Goal: Check status: Check status

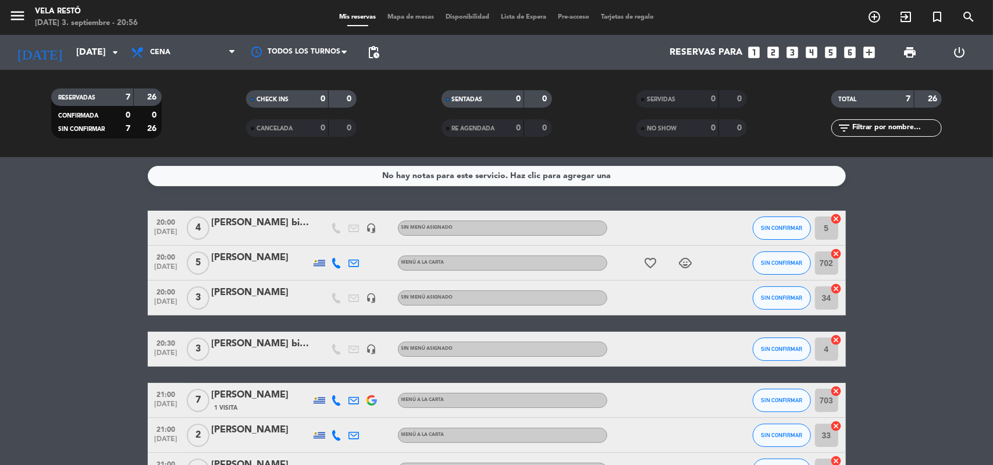
click at [648, 265] on icon "favorite_border" at bounding box center [651, 263] width 14 height 14
click at [690, 266] on icon "child_care" at bounding box center [686, 263] width 14 height 14
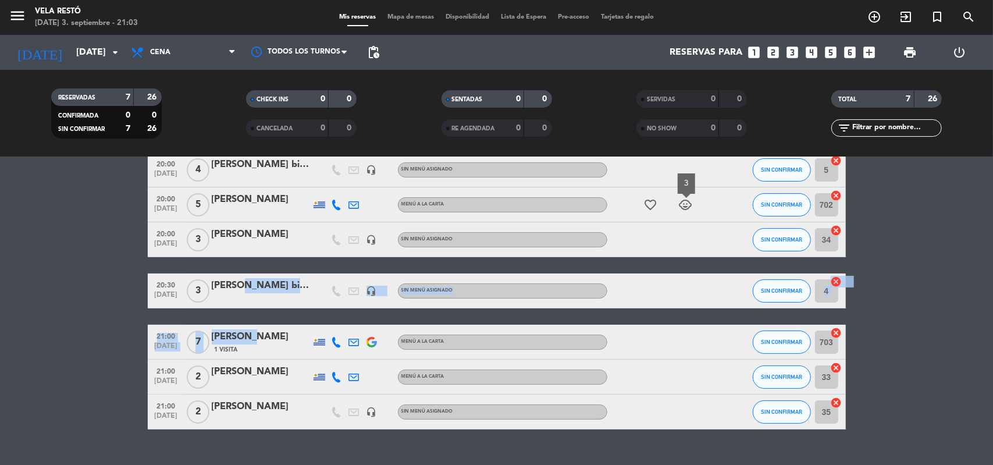
drag, startPoint x: 240, startPoint y: 285, endPoint x: 248, endPoint y: 323, distance: 39.8
click at [244, 328] on div "20:00 [DATE] 4 [PERSON_NAME] big box headset_mic Sin menú asignado SIN CONFIRMA…" at bounding box center [497, 290] width 698 height 277
click at [251, 319] on div "20:00 [DATE] 4 [PERSON_NAME] big box headset_mic Sin menú asignado SIN CONFIRMA…" at bounding box center [497, 290] width 698 height 277
click at [264, 342] on div "[PERSON_NAME]" at bounding box center [261, 336] width 99 height 15
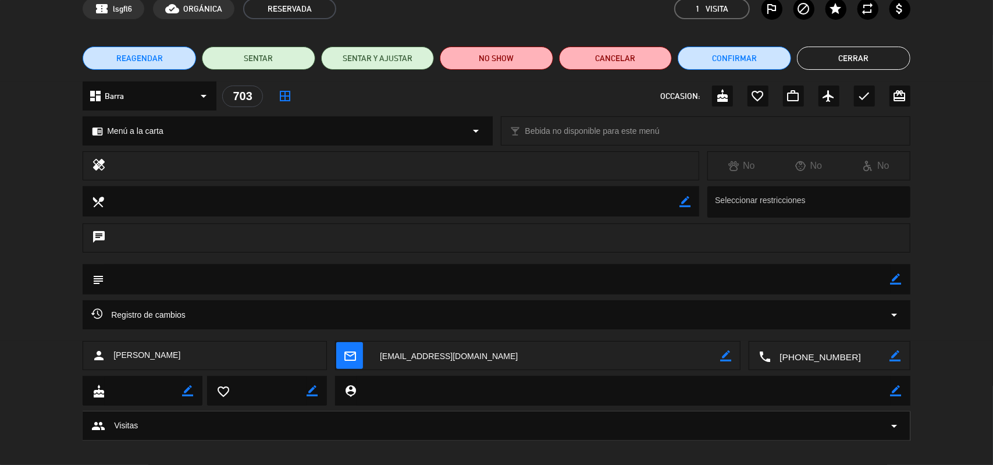
scroll to position [0, 0]
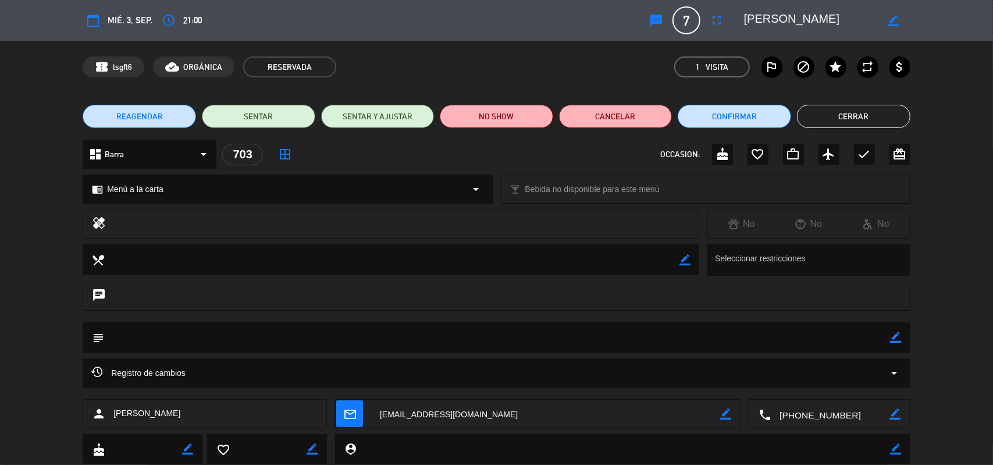
click at [838, 119] on button "Cerrar" at bounding box center [853, 116] width 113 height 23
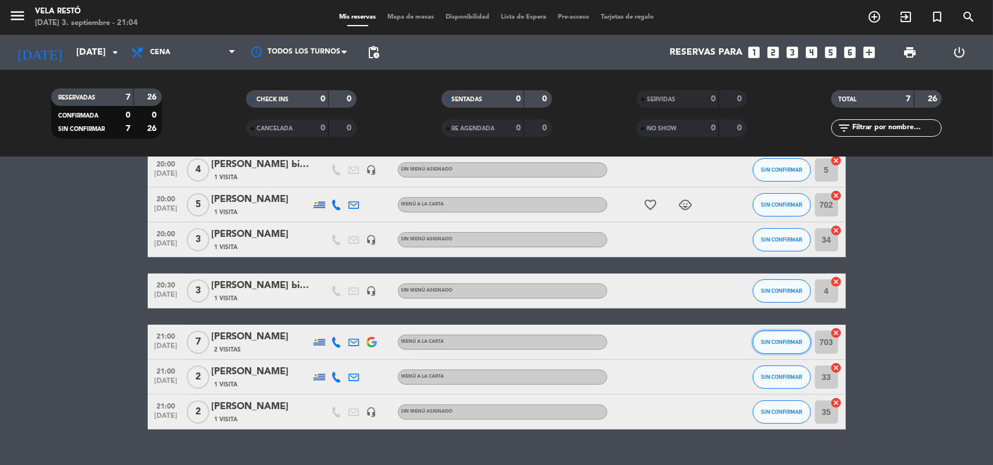
click at [791, 339] on span "SIN CONFIRMAR" at bounding box center [781, 342] width 41 height 6
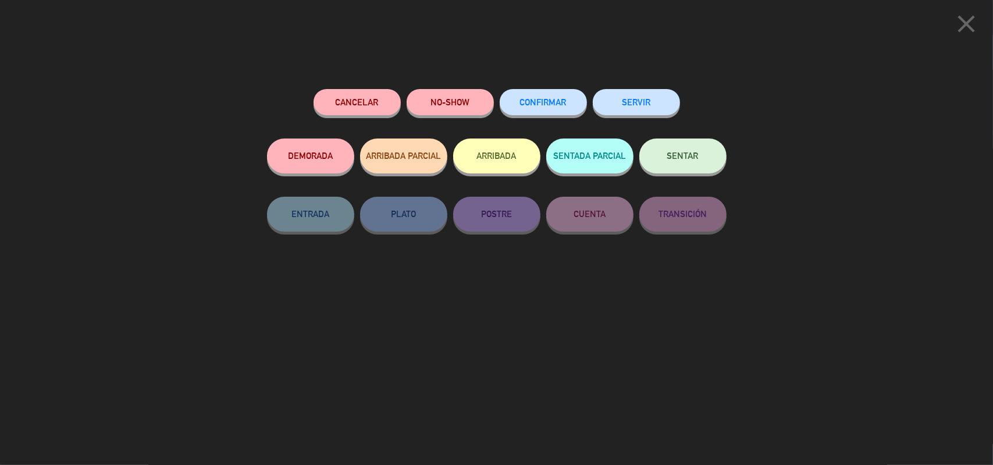
click at [970, 27] on icon "close" at bounding box center [966, 23] width 29 height 29
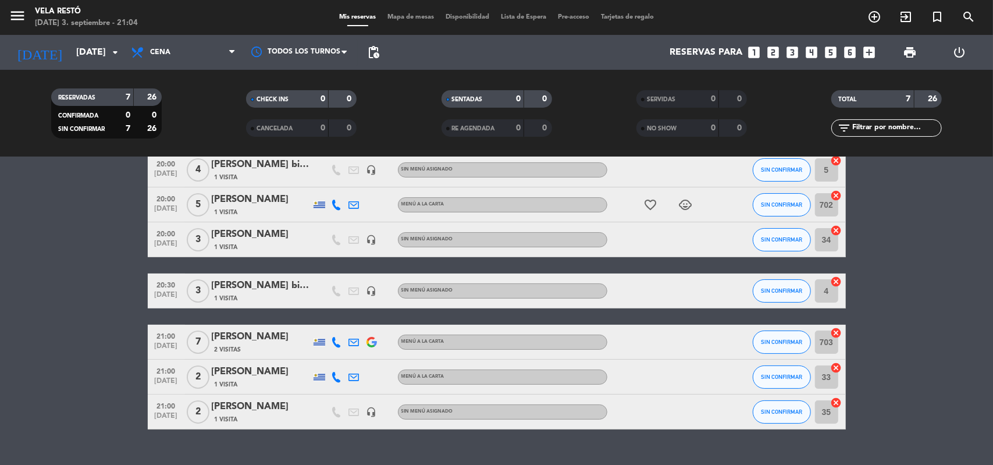
click at [285, 339] on div "[PERSON_NAME]" at bounding box center [261, 336] width 99 height 15
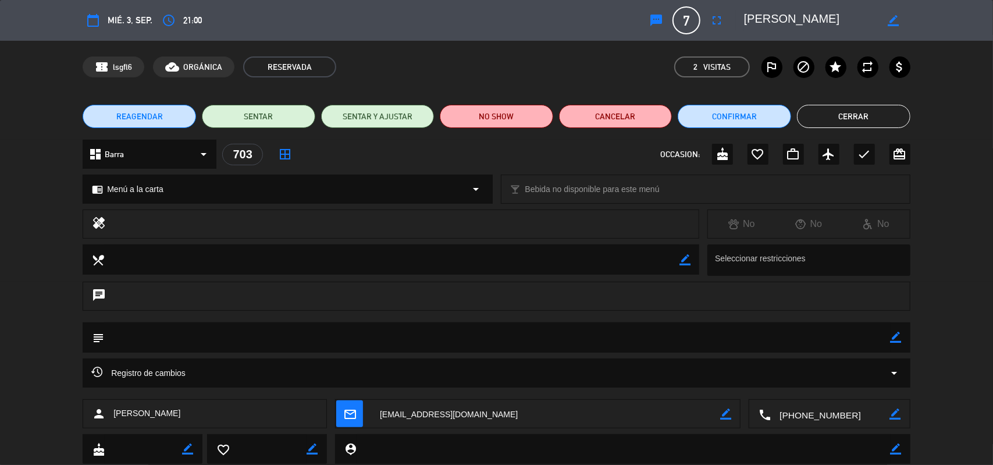
click at [290, 155] on icon "border_all" at bounding box center [285, 154] width 14 height 14
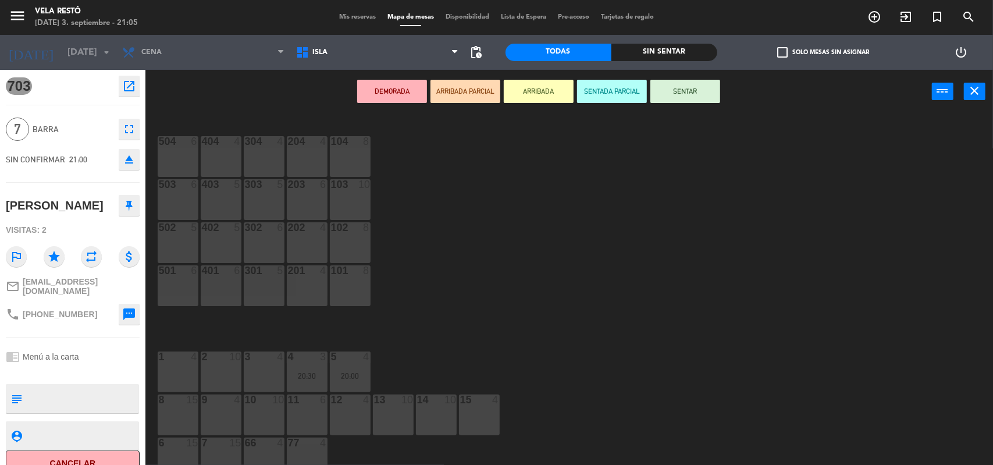
click at [136, 156] on button "eject" at bounding box center [129, 159] width 21 height 21
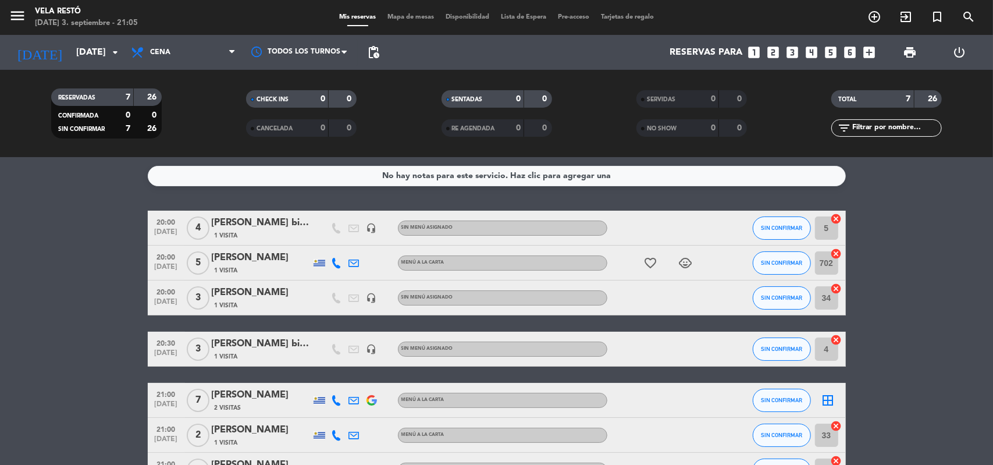
scroll to position [80, 0]
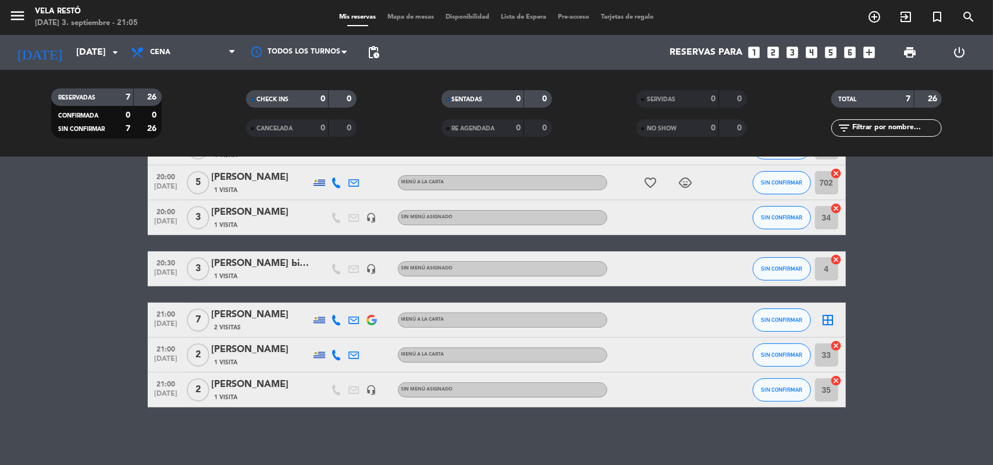
click at [262, 316] on div "[PERSON_NAME]" at bounding box center [261, 314] width 99 height 15
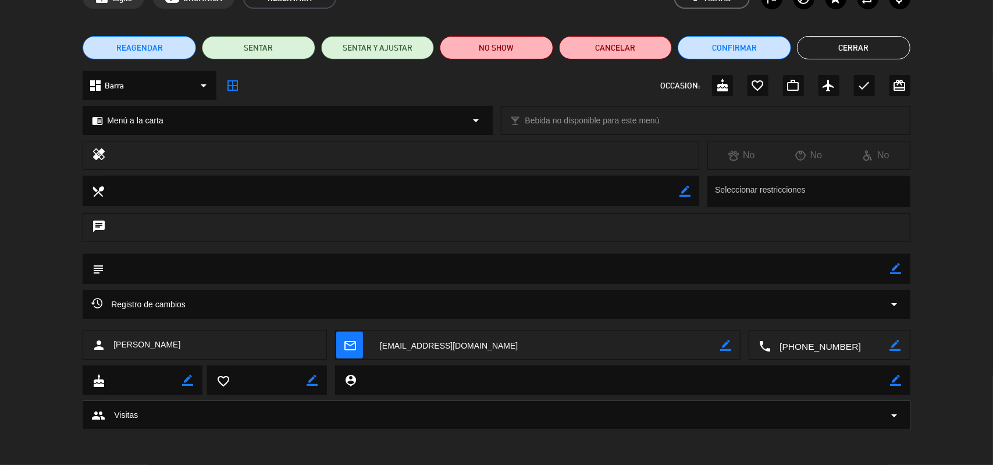
scroll to position [0, 0]
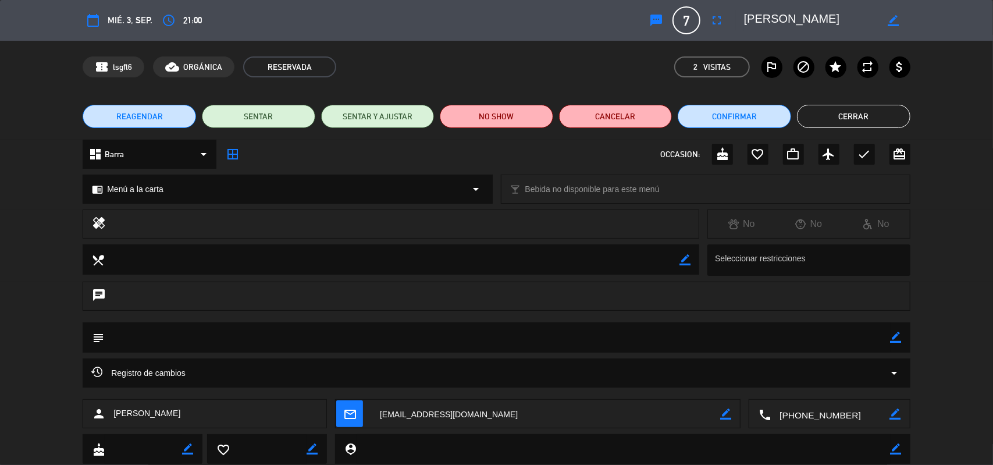
click at [842, 109] on button "Cerrar" at bounding box center [853, 116] width 113 height 23
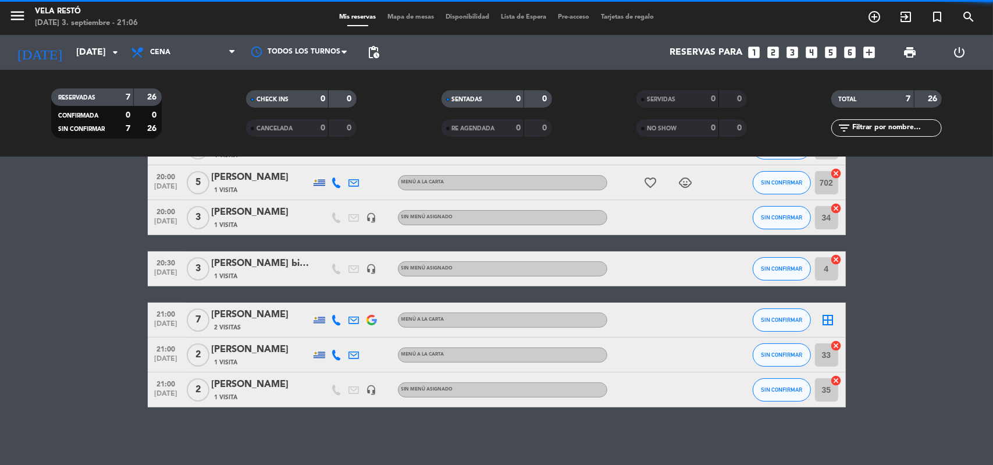
click at [112, 337] on bookings-row "20:00 [DATE] 4 [PERSON_NAME] big box 1 Visita headset_mic Sin menú asignado SIN…" at bounding box center [496, 268] width 993 height 277
